Goal: Navigation & Orientation: Find specific page/section

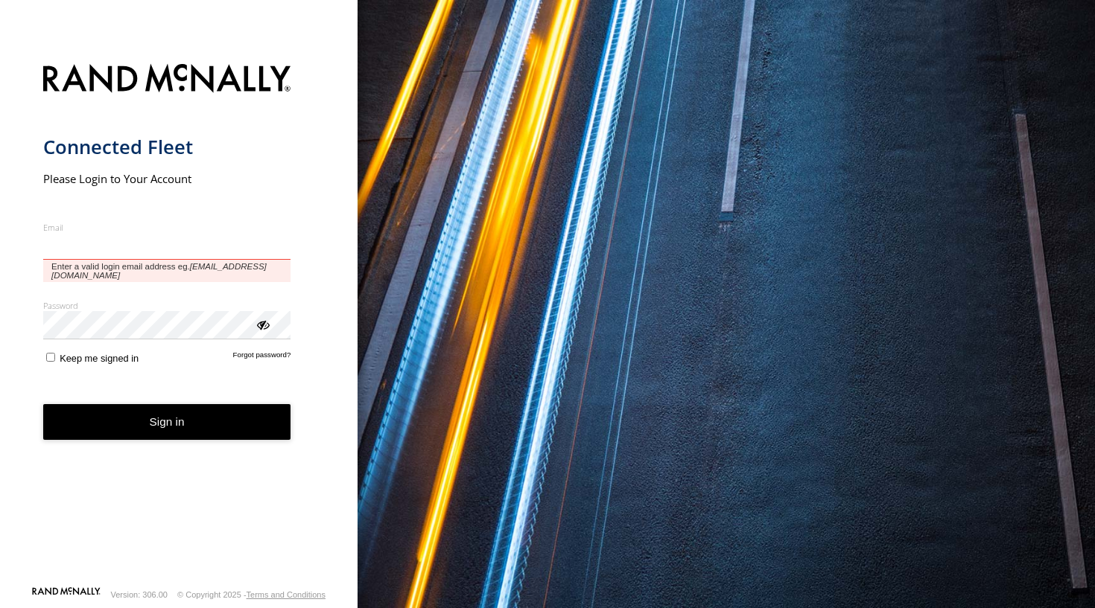
type input "**********"
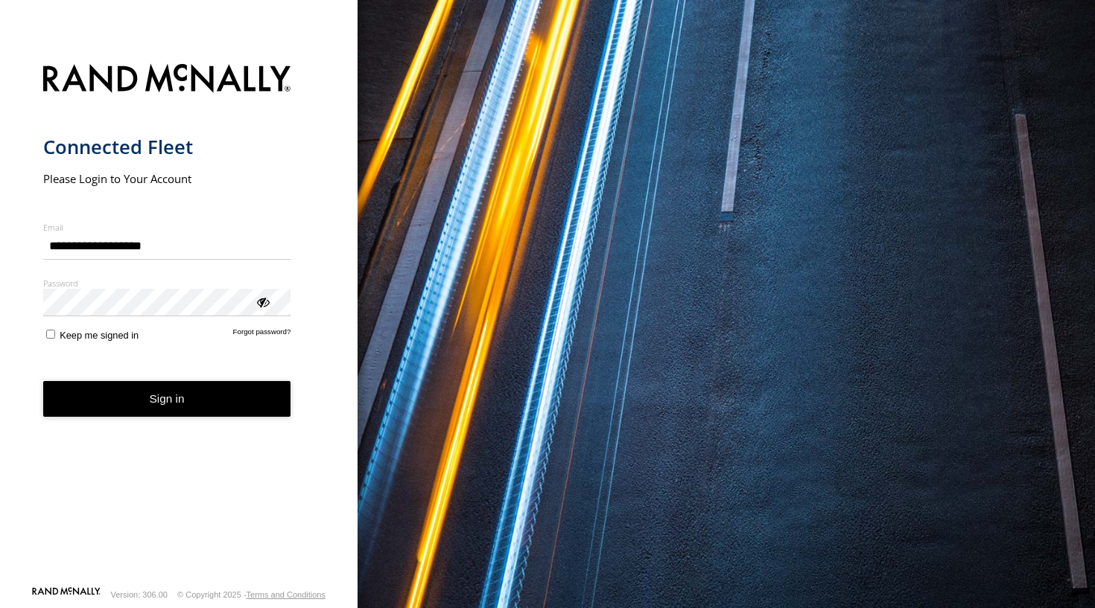
click at [161, 399] on button "Sign in" at bounding box center [167, 399] width 248 height 36
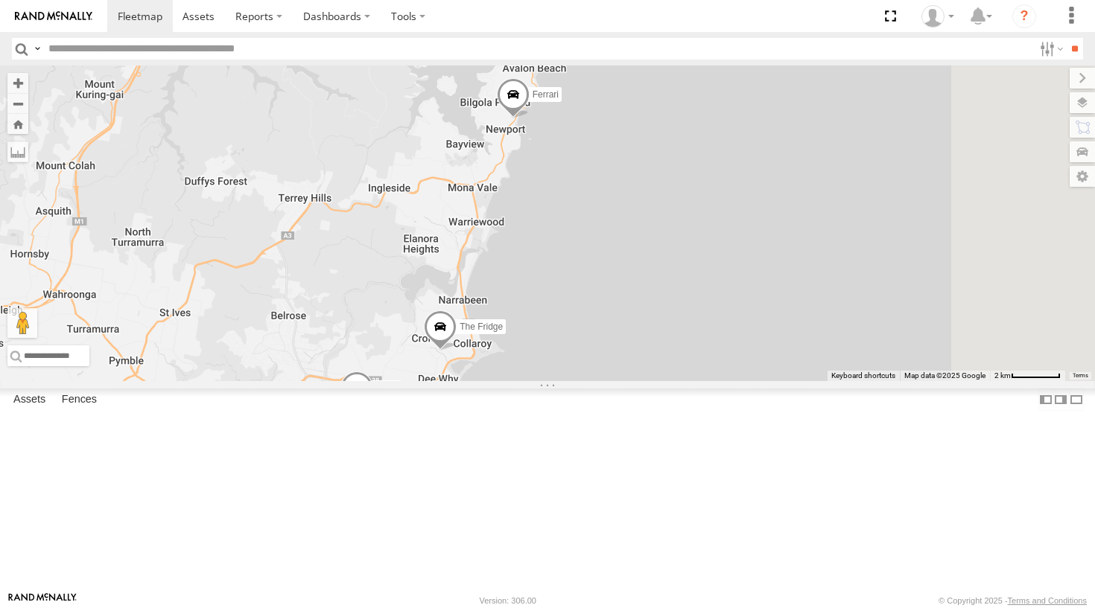
drag, startPoint x: 719, startPoint y: 402, endPoint x: 558, endPoint y: 579, distance: 239.8
click at [558, 381] on div "The Fridge Moe 2 3 6 Ferrari" at bounding box center [547, 224] width 1095 height 316
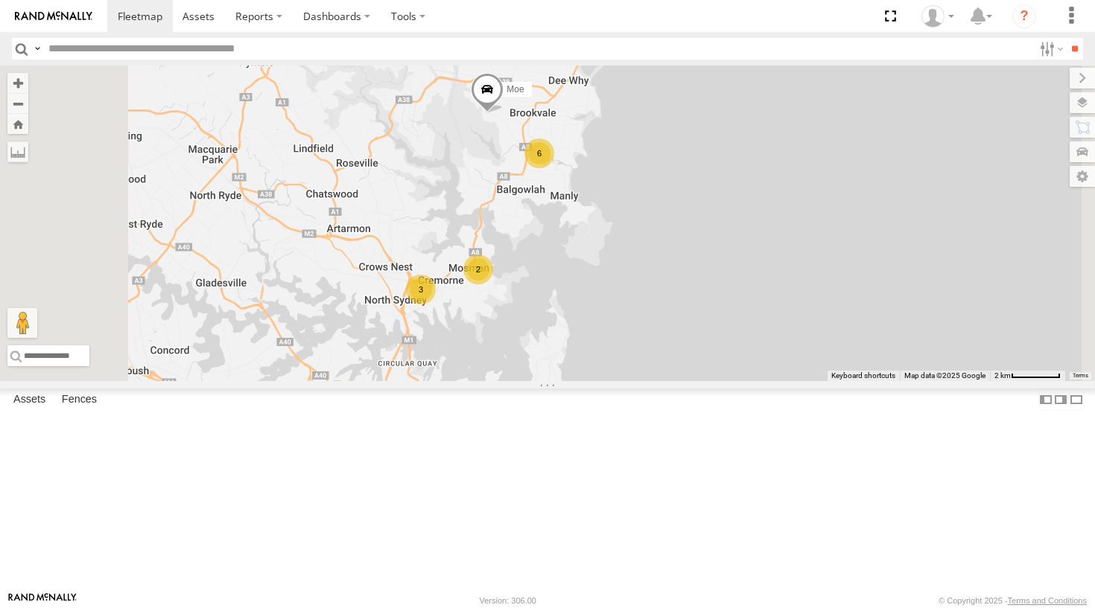
drag, startPoint x: 663, startPoint y: 358, endPoint x: 794, endPoint y: 59, distance: 326.8
click at [794, 59] on body at bounding box center [547, 304] width 1095 height 608
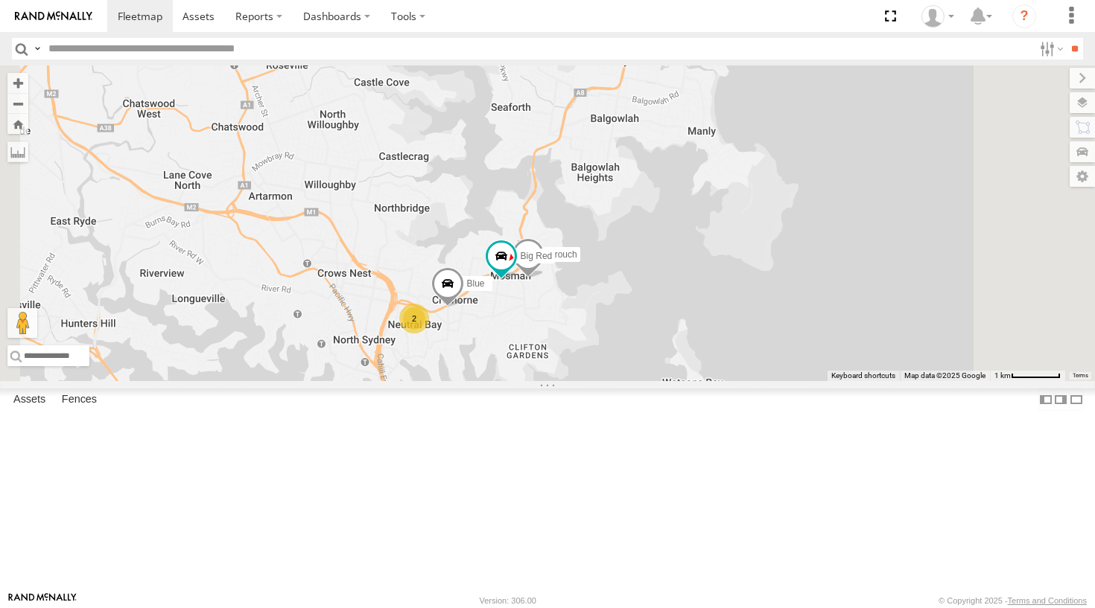
drag, startPoint x: 625, startPoint y: 343, endPoint x: 658, endPoint y: 178, distance: 167.9
click at [658, 178] on div "The Fridge Moe Ferrari The Barra Grouch 2 Blue 6 Big Red" at bounding box center [547, 224] width 1095 height 316
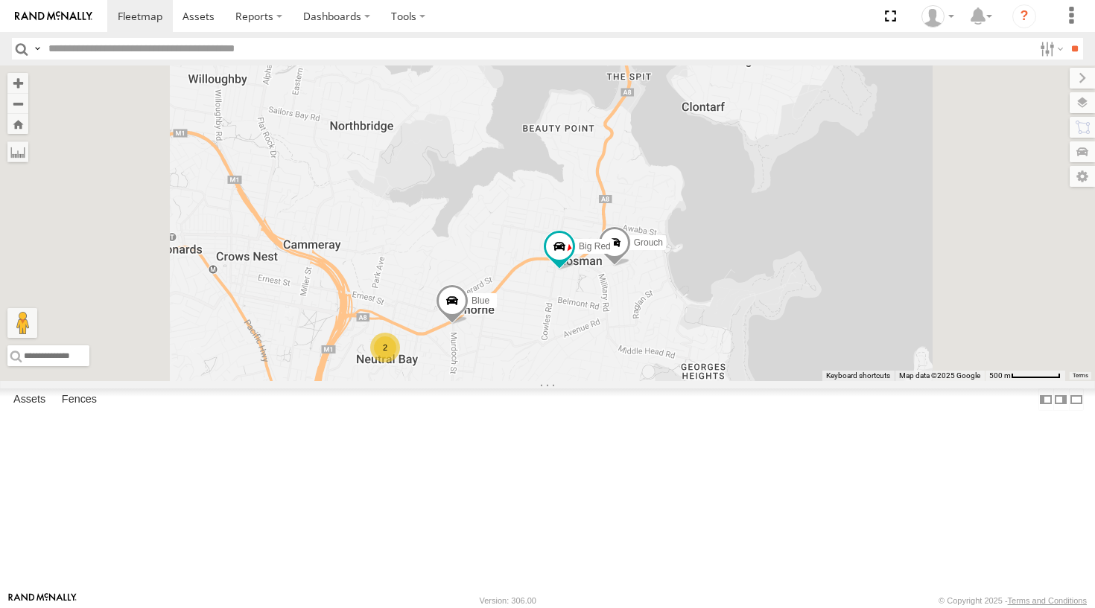
drag, startPoint x: 659, startPoint y: 362, endPoint x: 663, endPoint y: 261, distance: 101.4
click at [663, 261] on div "The Fridge Moe Ferrari The Barra Grouch Blue Big Red 2" at bounding box center [547, 224] width 1095 height 316
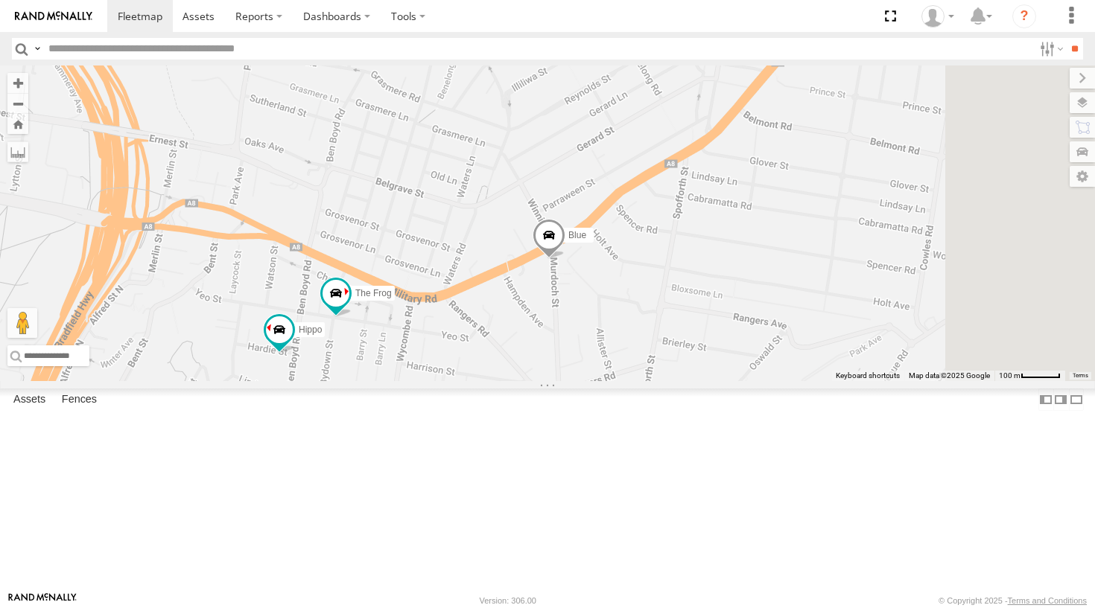
drag, startPoint x: 575, startPoint y: 365, endPoint x: 542, endPoint y: 238, distance: 131.5
click at [542, 238] on div "The Fridge Moe Ferrari The Barra Grouch Blue Big Red Hippo The Frog" at bounding box center [547, 224] width 1095 height 316
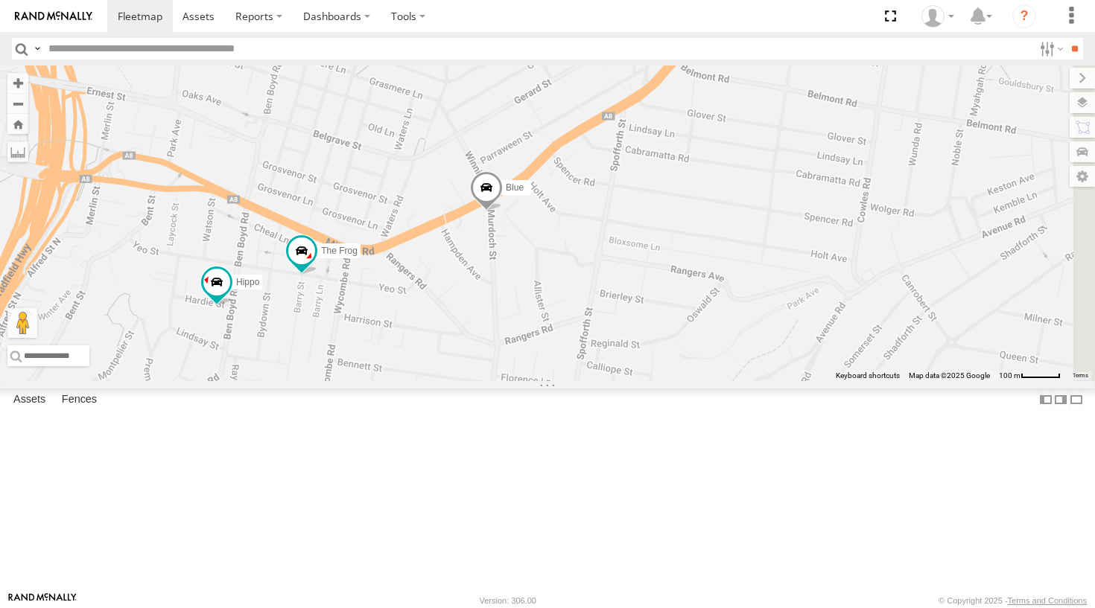
drag, startPoint x: 691, startPoint y: 325, endPoint x: 624, endPoint y: 270, distance: 86.3
click at [624, 270] on div "The Fridge Moe Ferrari The Barra Grouch Blue Big Red Hippo The Frog" at bounding box center [547, 224] width 1095 height 316
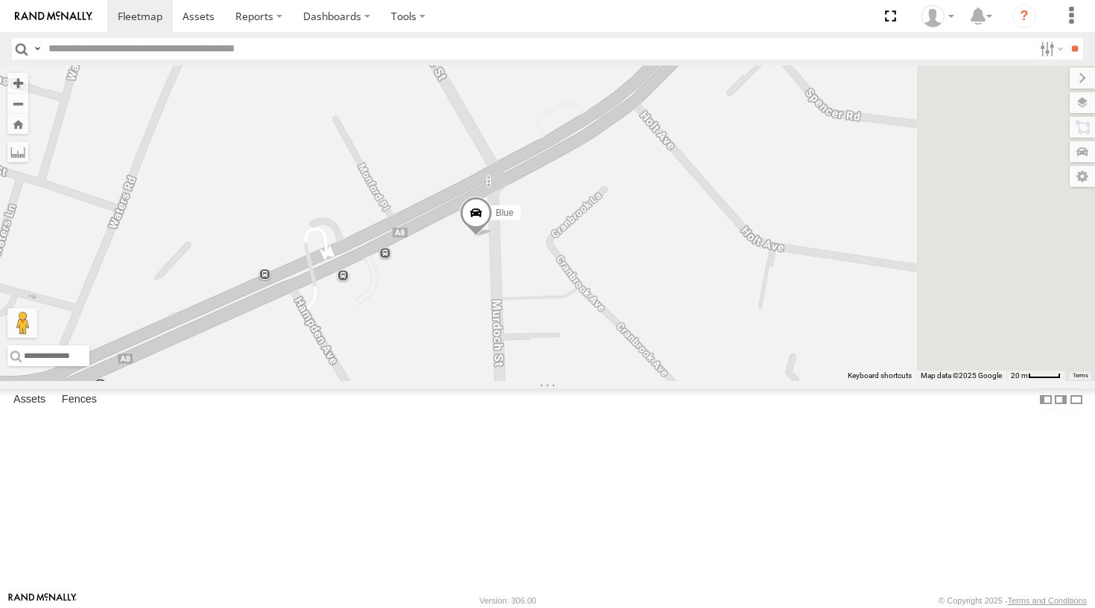
drag, startPoint x: 695, startPoint y: 372, endPoint x: 598, endPoint y: 351, distance: 99.6
click at [598, 351] on div "The Fridge Moe Ferrari The Barra Grouch Blue Big Red Hippo The Frog" at bounding box center [547, 224] width 1095 height 316
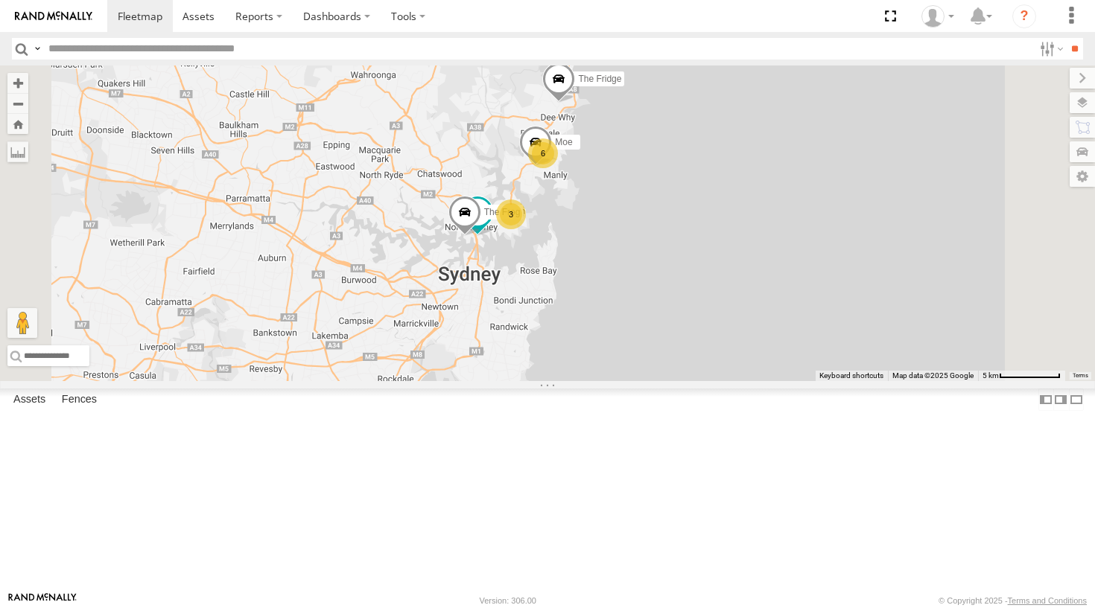
drag, startPoint x: 724, startPoint y: 281, endPoint x: 713, endPoint y: 150, distance: 132.3
click at [713, 150] on div "3 Hippo 6 Ferrari The Fridge The Frog The Barra Moe" at bounding box center [547, 224] width 1095 height 316
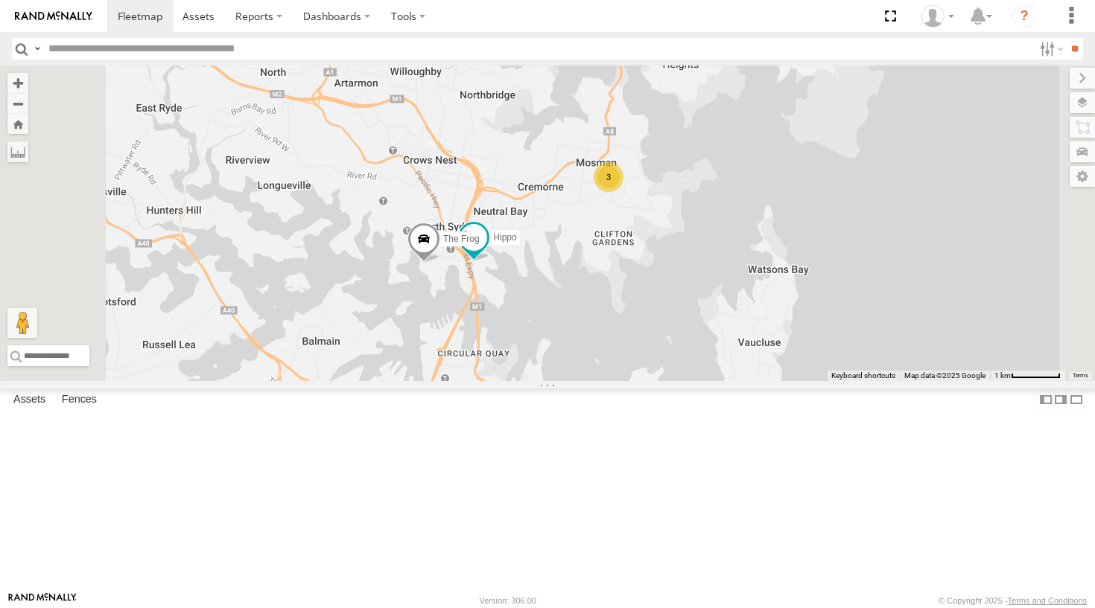
drag, startPoint x: 743, startPoint y: 232, endPoint x: 719, endPoint y: 295, distance: 66.9
click at [719, 295] on div "Hippo Ferrari The Fridge The Frog The Barra Moe 3" at bounding box center [547, 224] width 1095 height 316
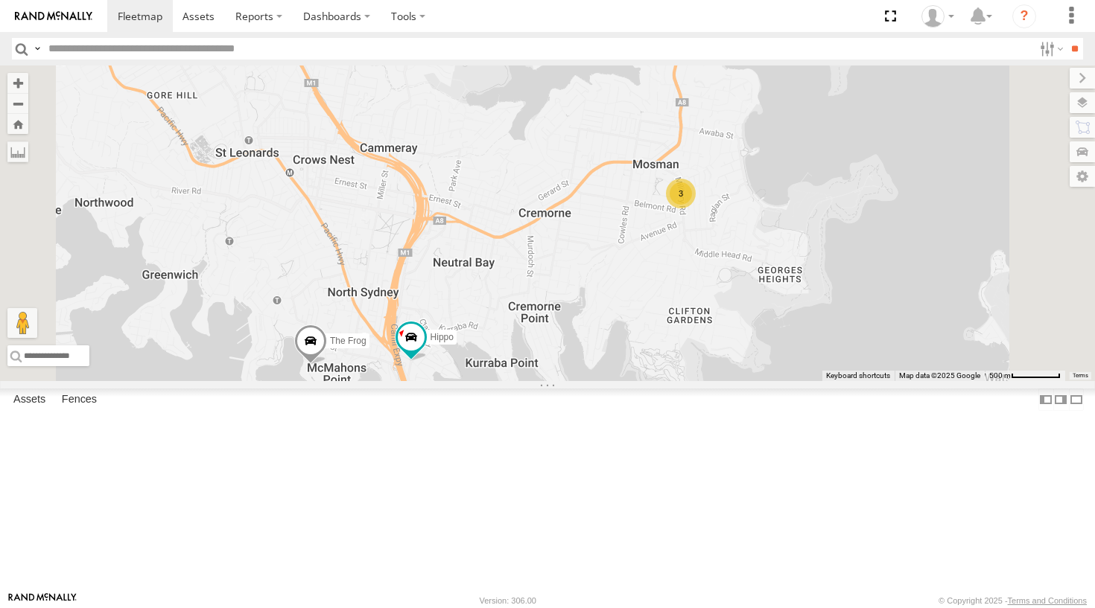
drag, startPoint x: 733, startPoint y: 362, endPoint x: 727, endPoint y: 252, distance: 109.7
click at [727, 252] on div "Hippo Ferrari The Fridge The Frog The Barra Moe 3" at bounding box center [547, 224] width 1095 height 316
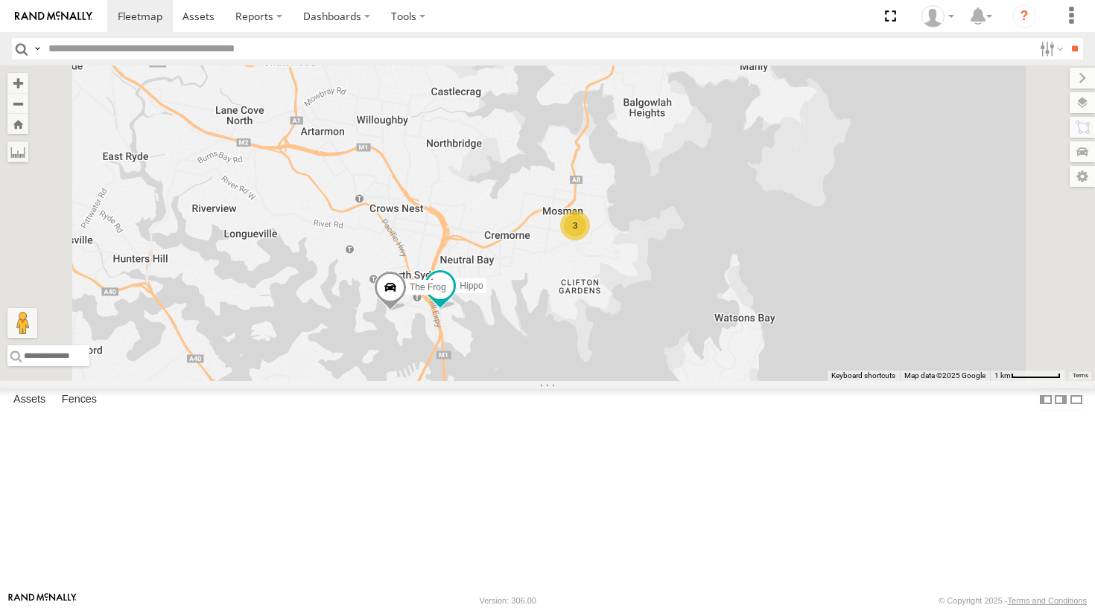
drag, startPoint x: 709, startPoint y: 240, endPoint x: 676, endPoint y: 355, distance: 120.0
click at [676, 355] on div "Hippo Ferrari The Fridge The Frog The Barra Moe 3" at bounding box center [547, 224] width 1095 height 316
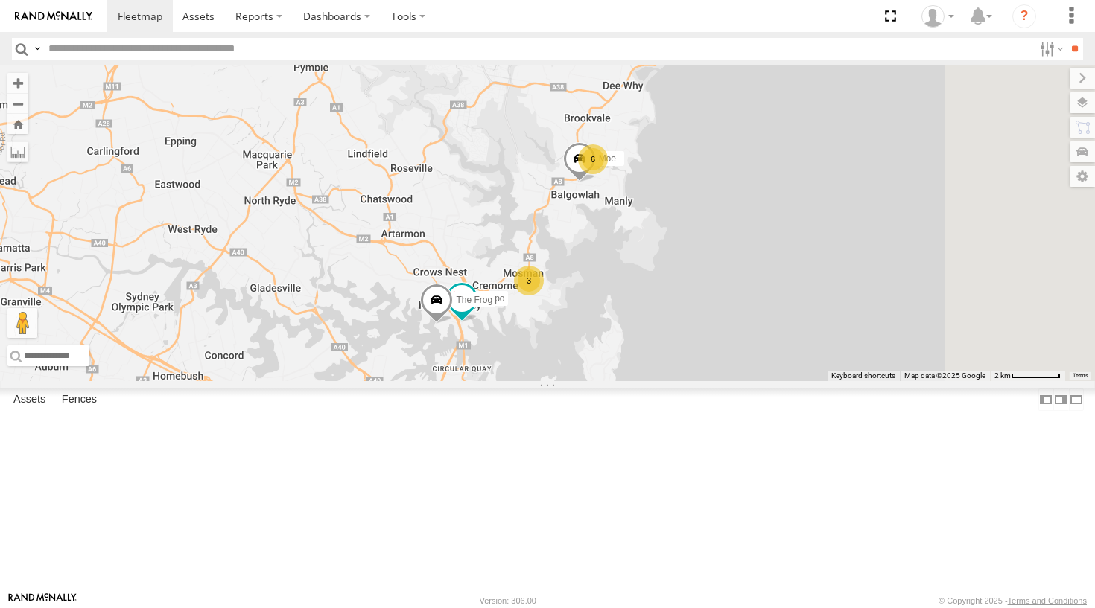
drag, startPoint x: 762, startPoint y: 205, endPoint x: 716, endPoint y: 325, distance: 129.2
click at [716, 325] on div "Hippo Ferrari The Fridge The Frog The Barra Moe 3 6" at bounding box center [547, 224] width 1095 height 316
